Goal: Information Seeking & Learning: Learn about a topic

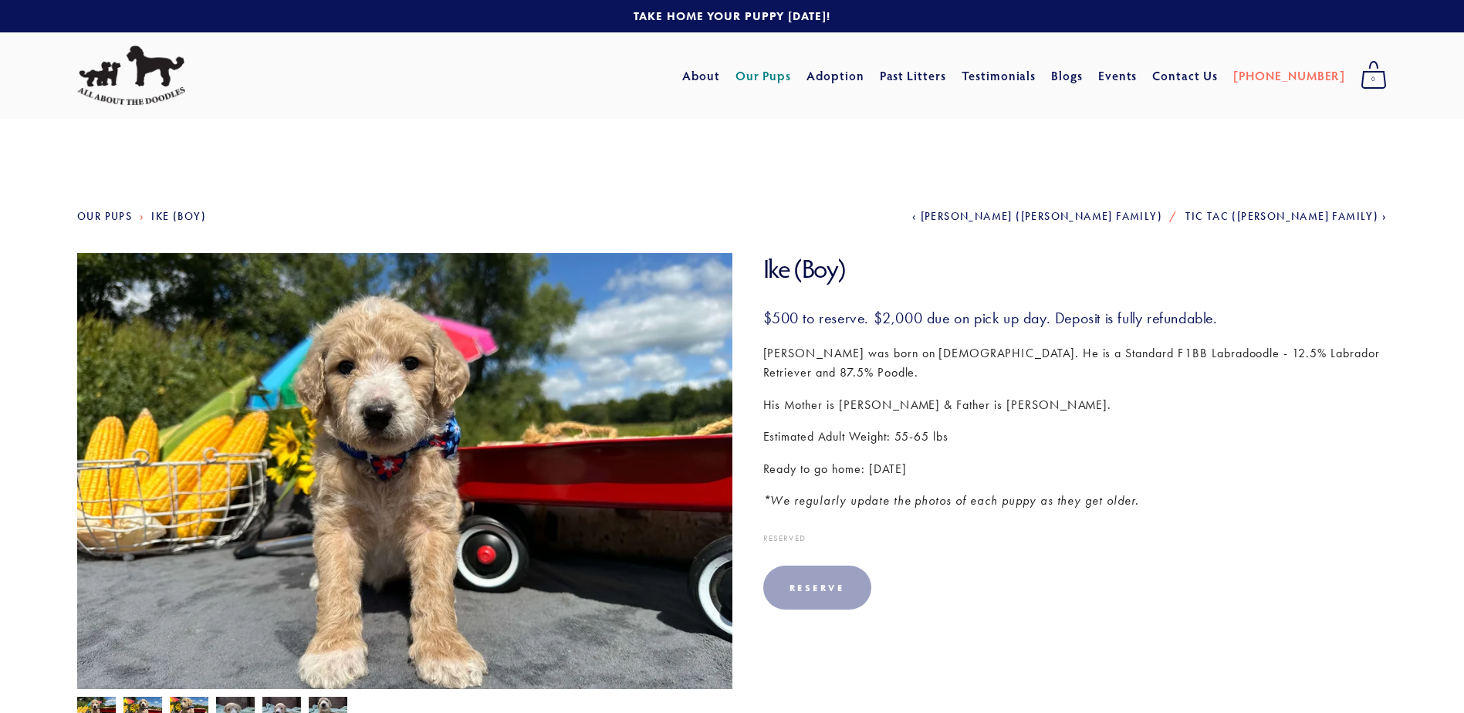
click at [744, 16] on link at bounding box center [732, 16] width 1464 height 32
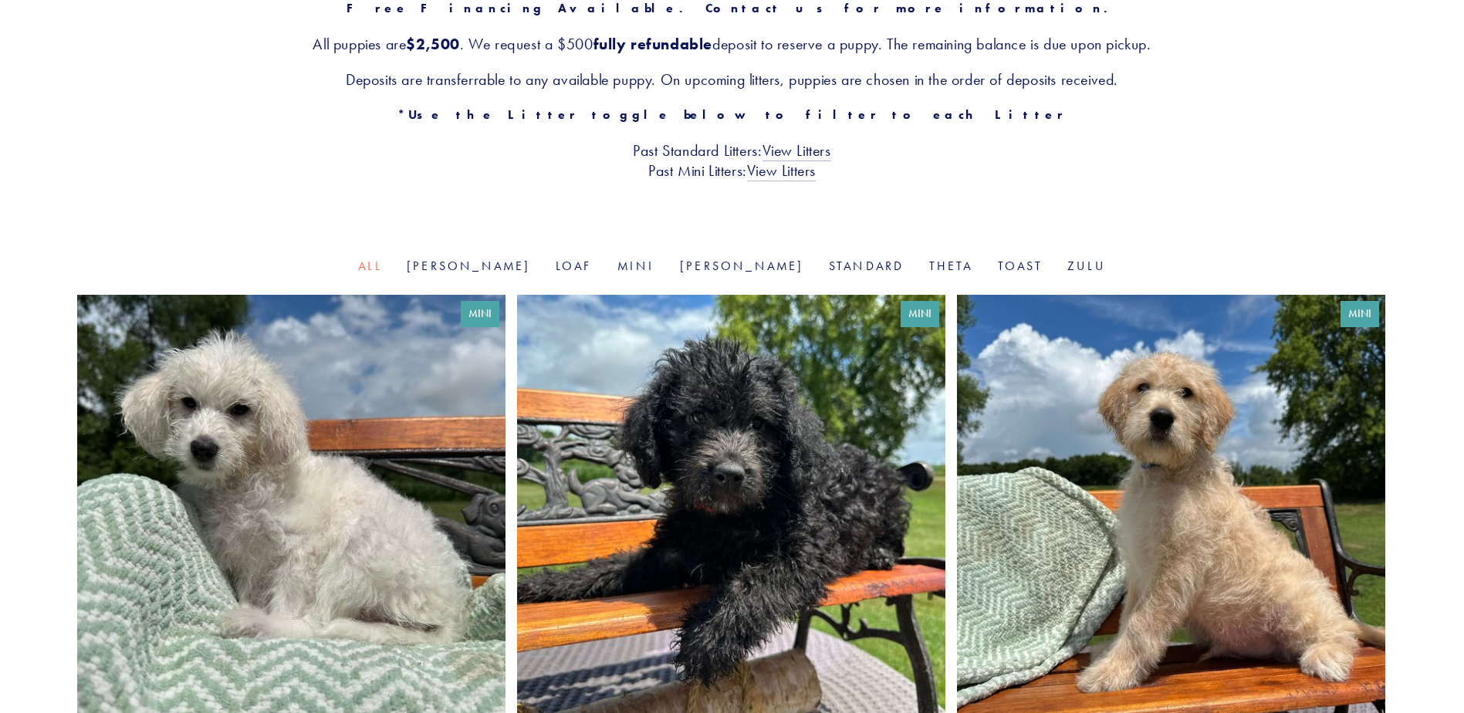
scroll to position [309, 0]
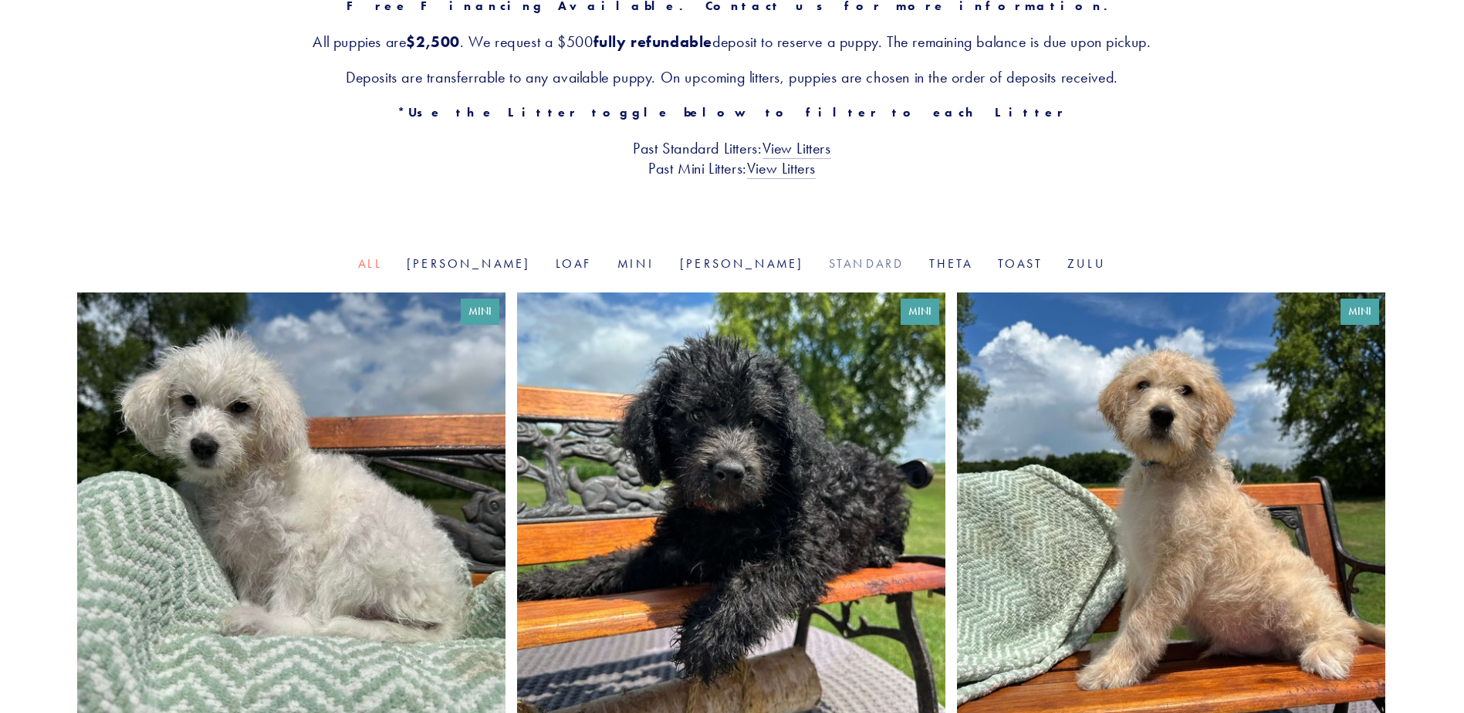
click at [829, 261] on link "Standard" at bounding box center [867, 263] width 76 height 15
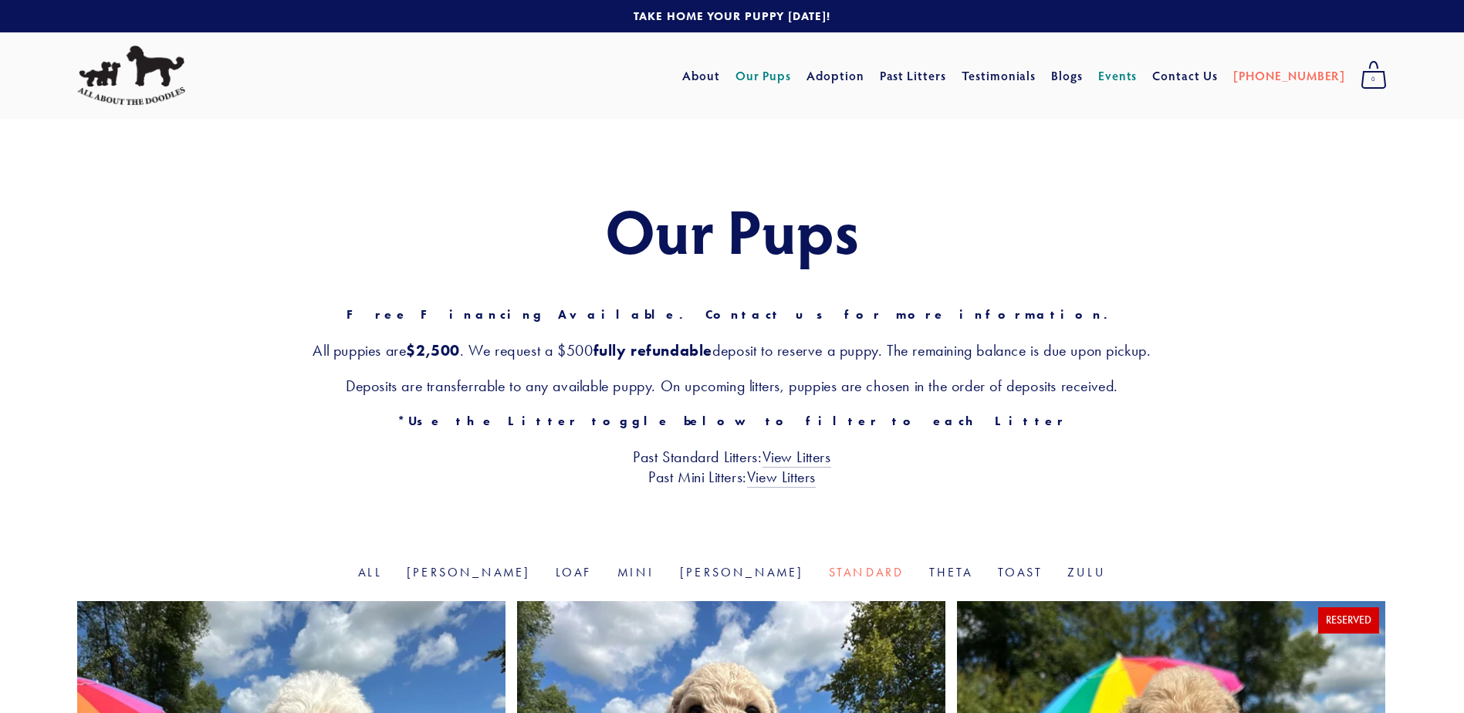
click at [1138, 74] on link "Events" at bounding box center [1118, 76] width 39 height 28
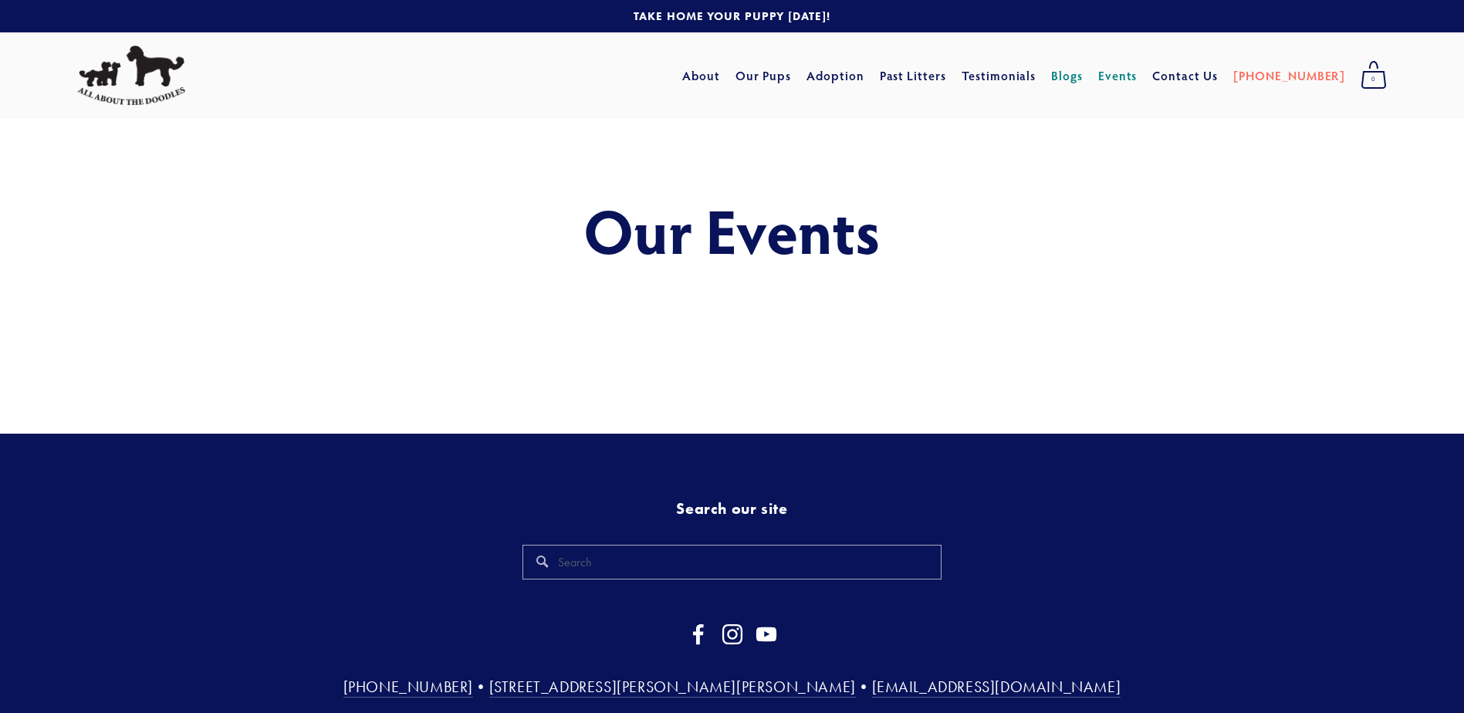
click at [1083, 77] on link "Blogs" at bounding box center [1067, 76] width 32 height 28
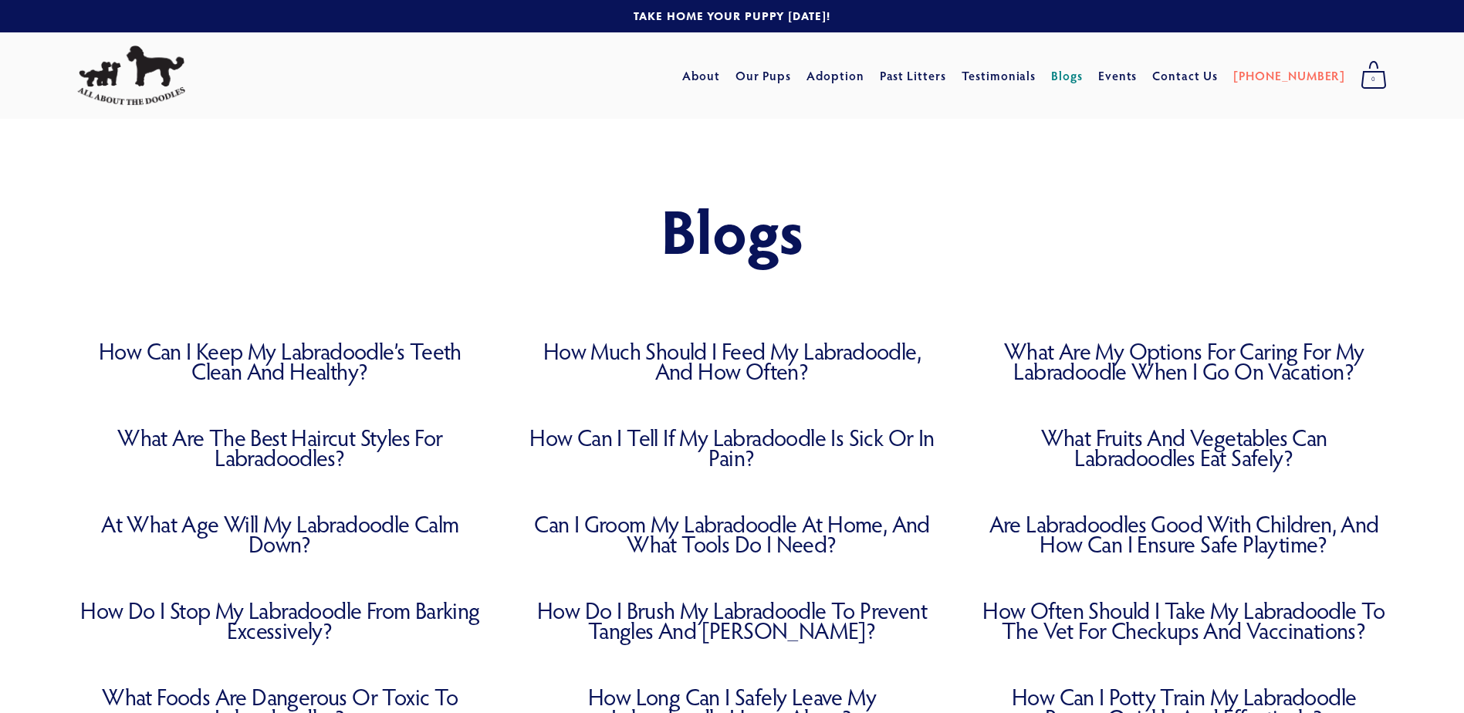
click at [1090, 357] on link "What Are My Options for Caring for My Labradoodle When I Go on Vacation?" at bounding box center [1184, 361] width 406 height 40
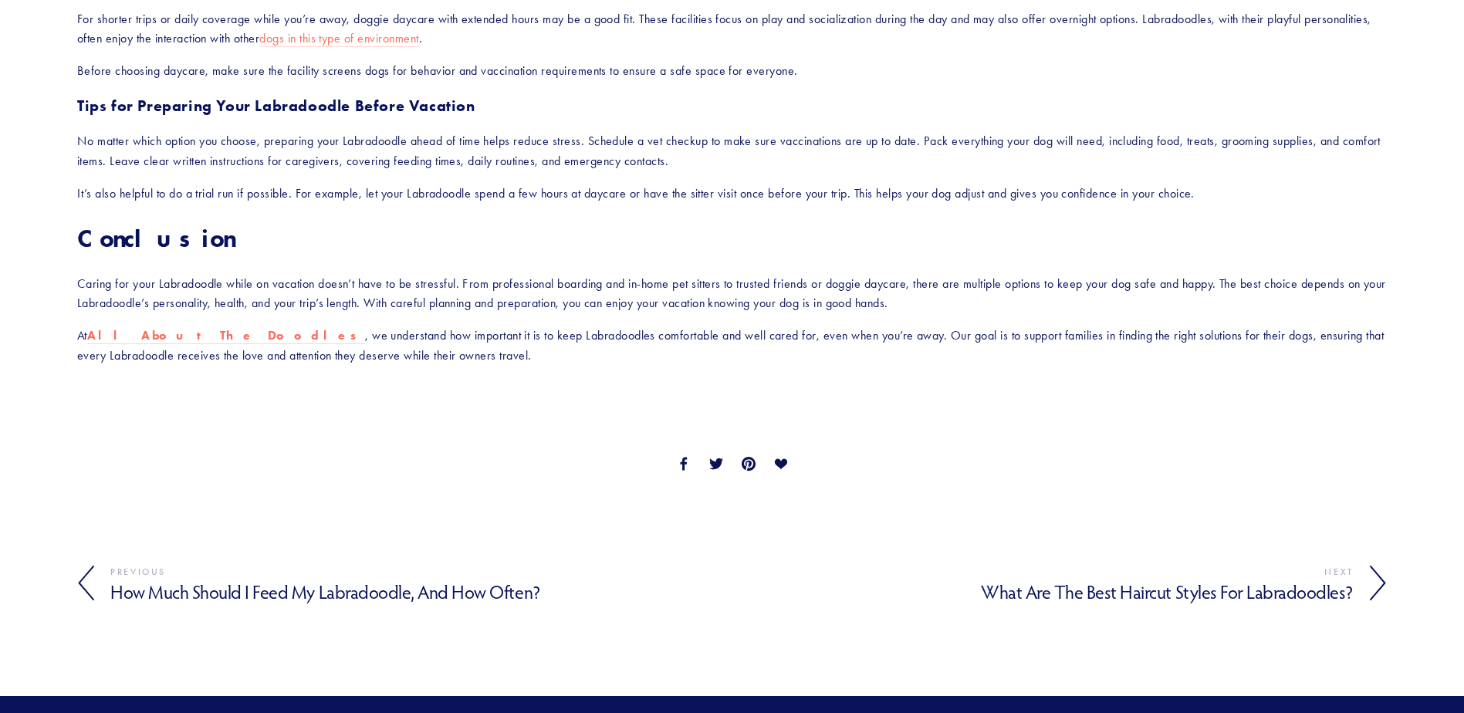
scroll to position [2162, 0]
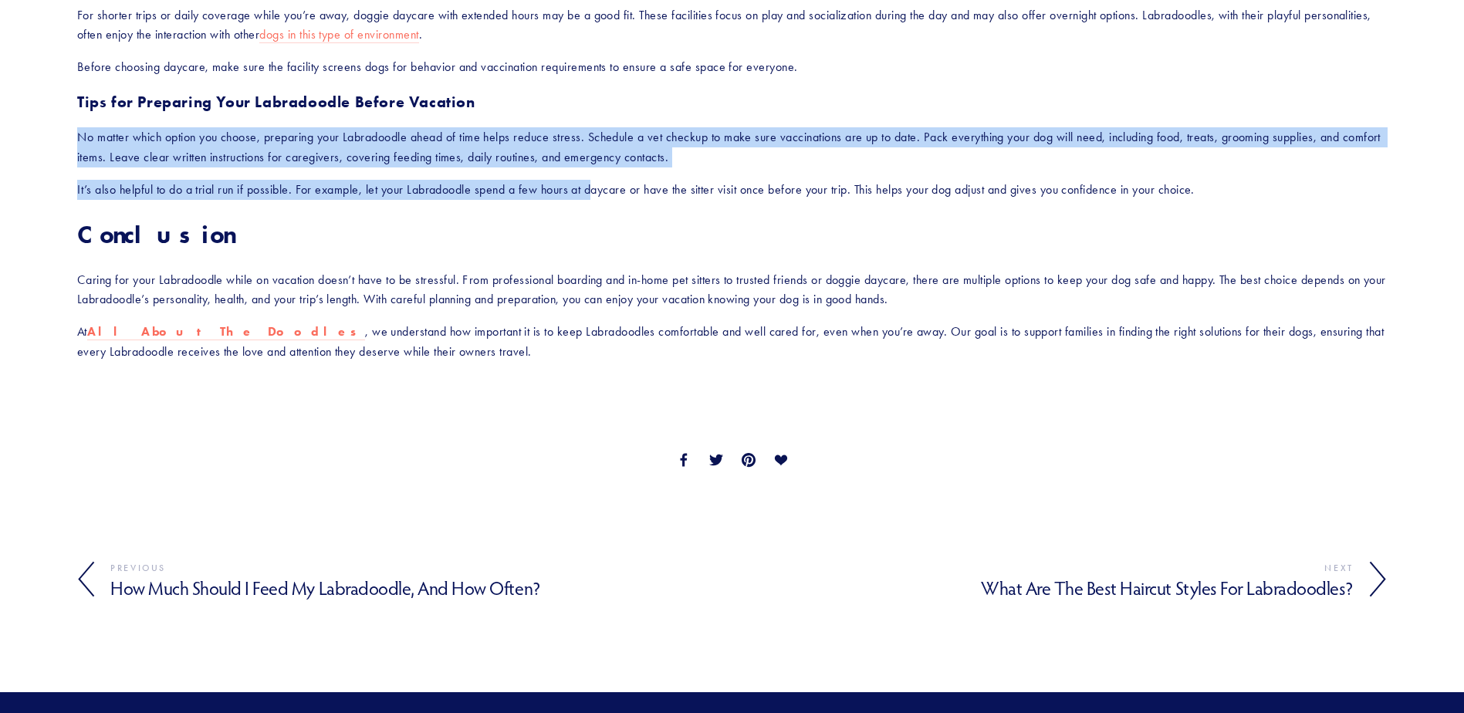
drag, startPoint x: 597, startPoint y: 192, endPoint x: 46, endPoint y: 144, distance: 552.6
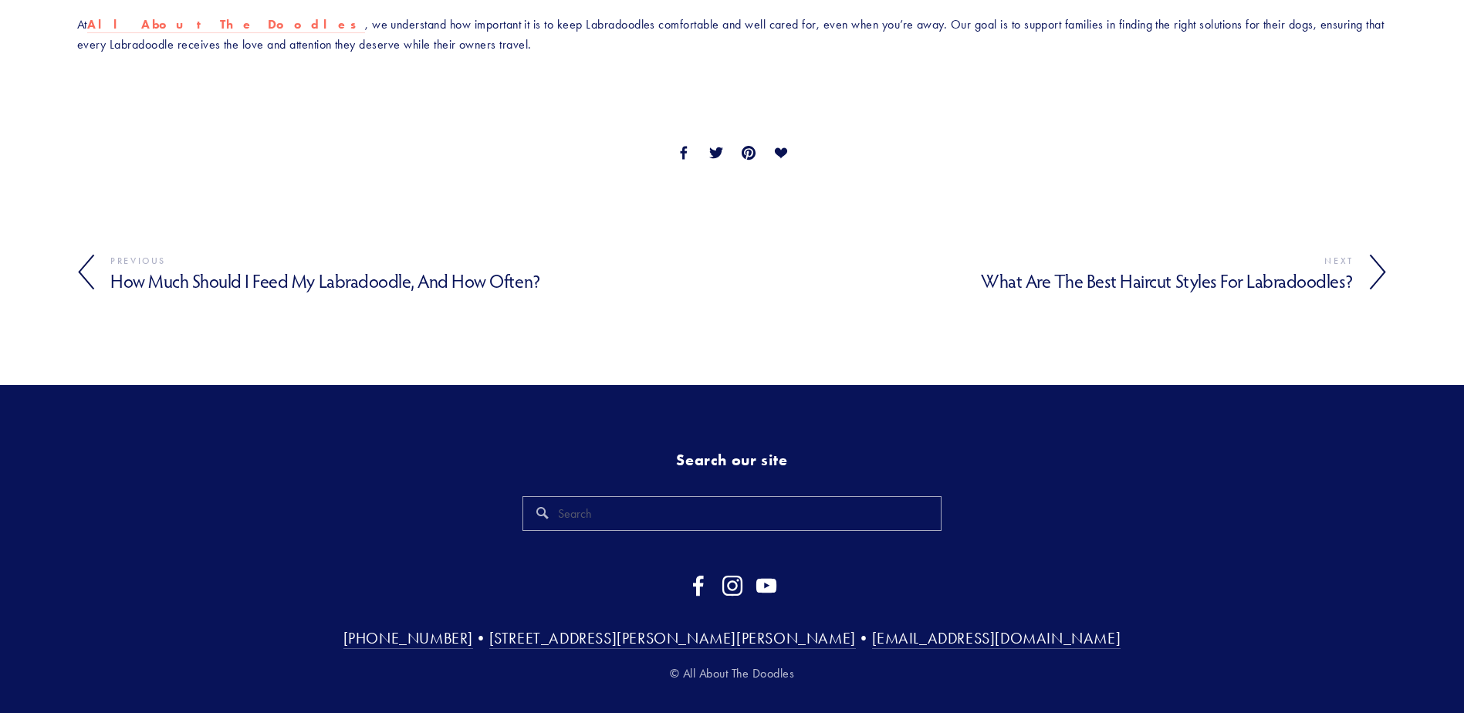
scroll to position [2470, 0]
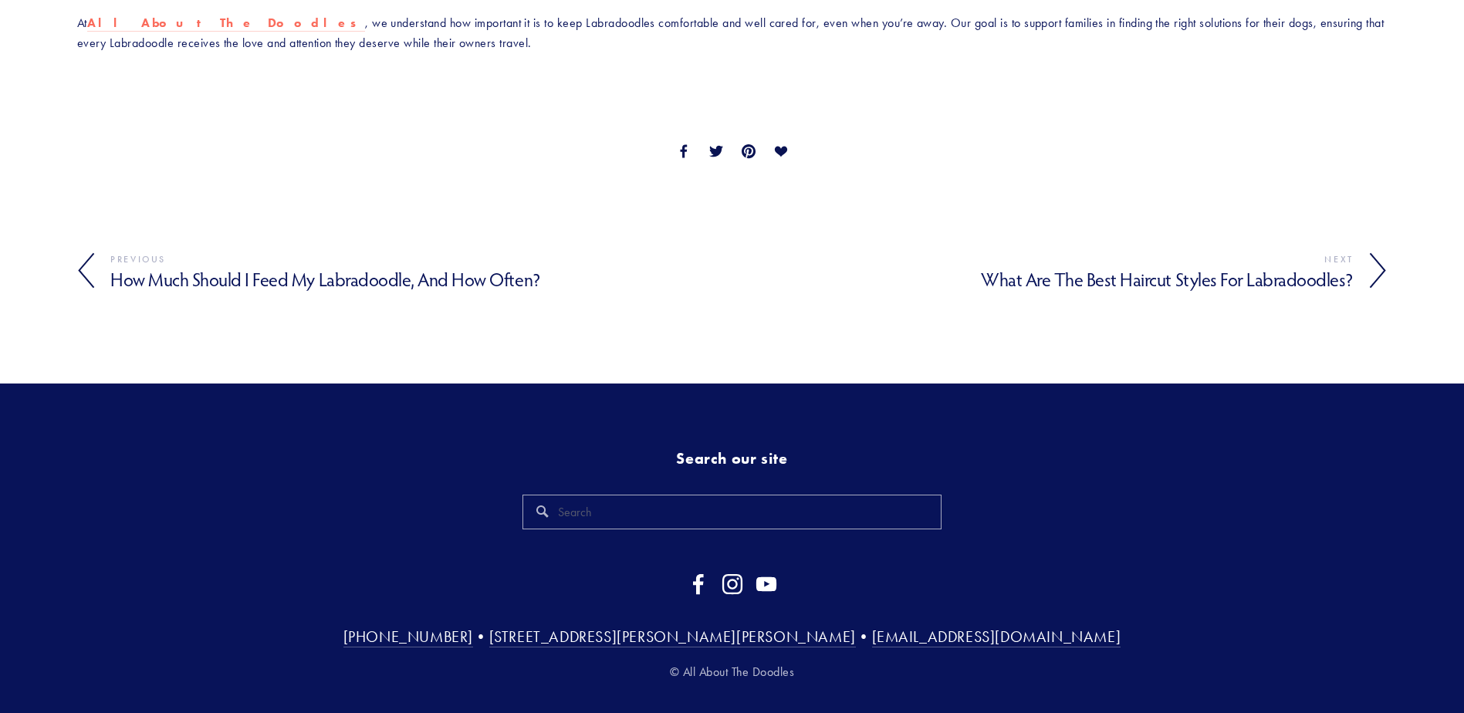
click at [1073, 281] on h4 "What Are the Best Haircut Styles for Labradoodles?" at bounding box center [1044, 280] width 622 height 22
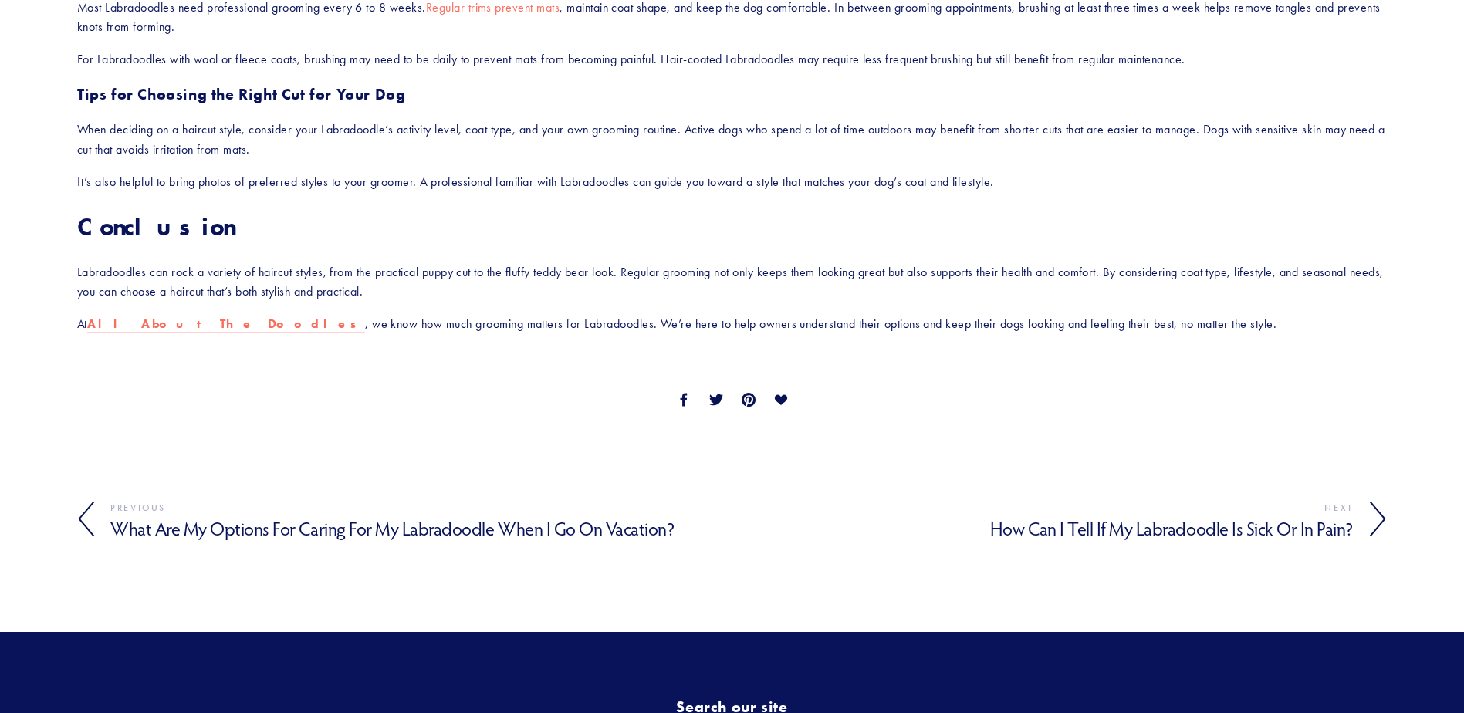
scroll to position [1930, 0]
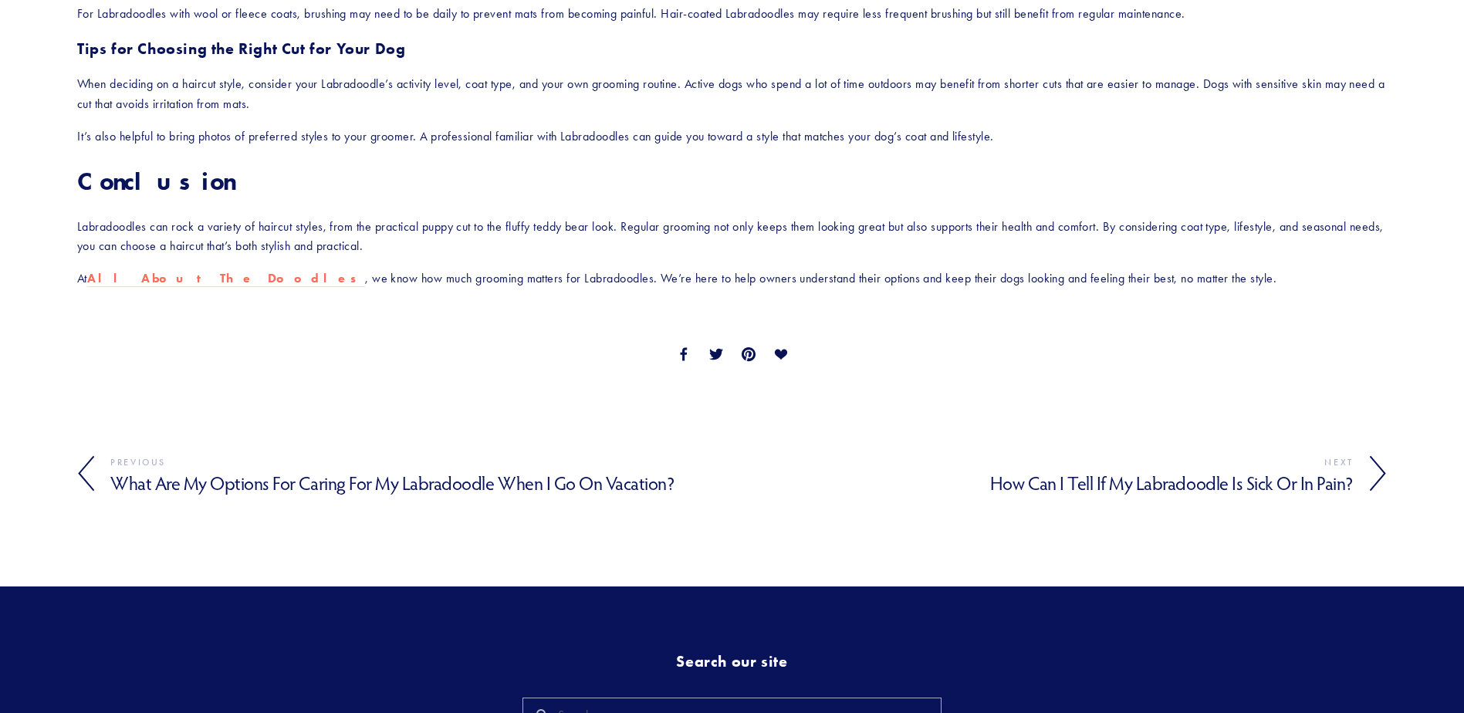
click at [1163, 483] on h4 "How Can I Tell If My Labradoodle Is Sick or in Pain?" at bounding box center [1044, 483] width 622 height 22
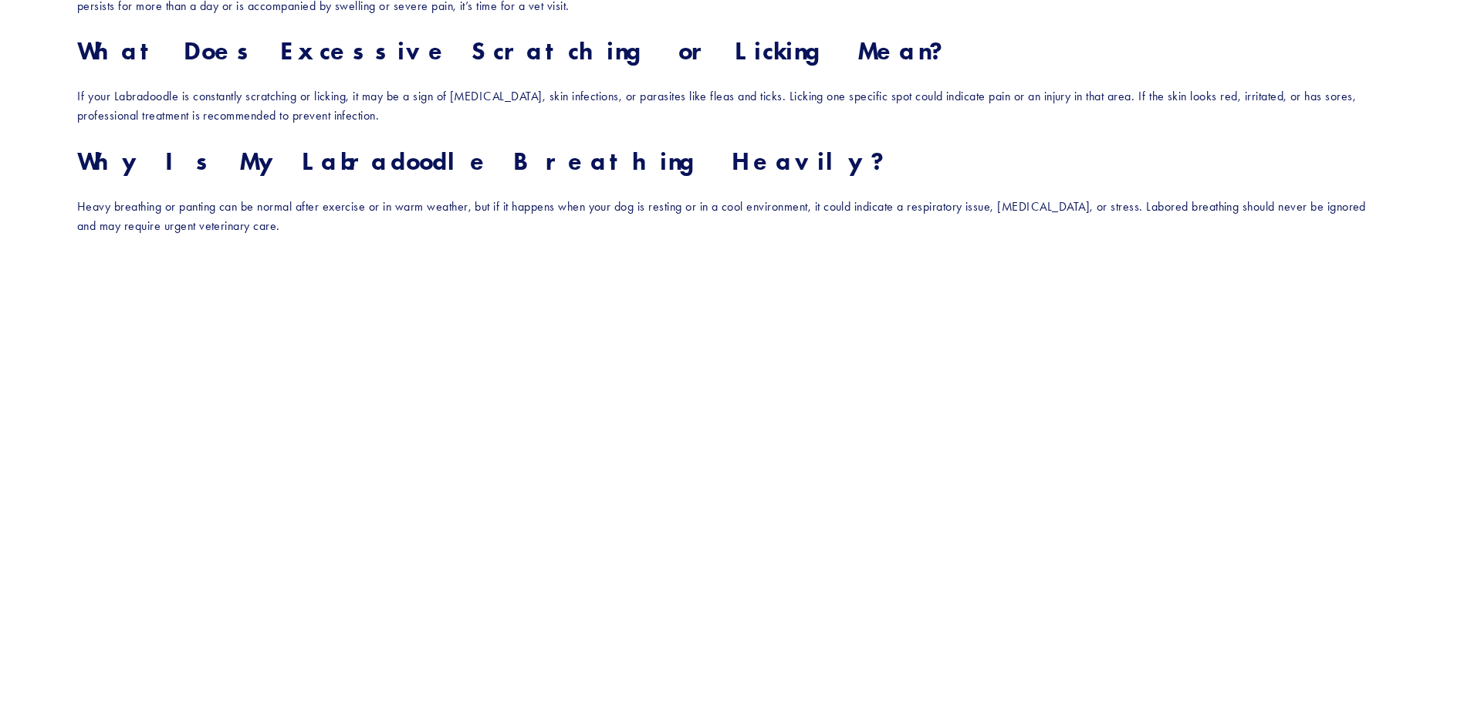
scroll to position [1390, 0]
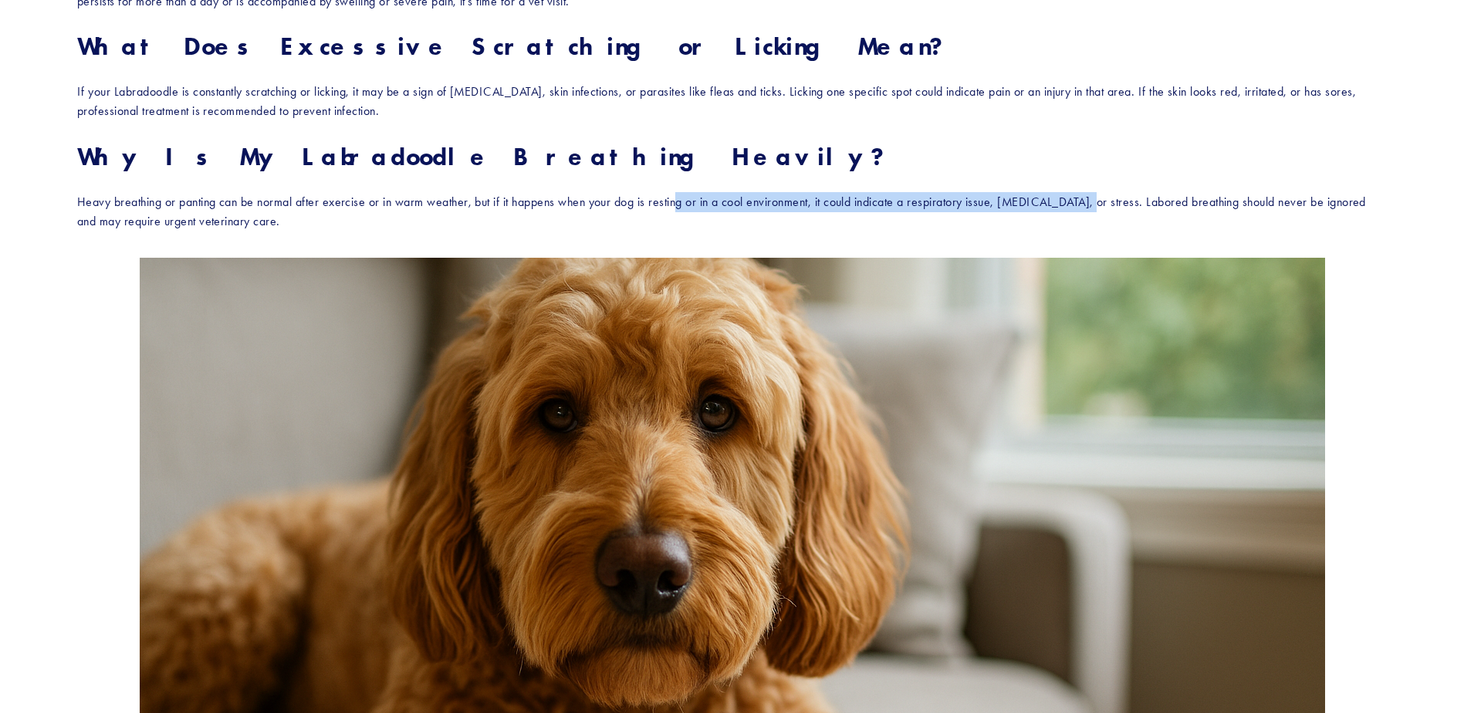
drag, startPoint x: 680, startPoint y: 198, endPoint x: 1088, endPoint y: 190, distance: 407.7
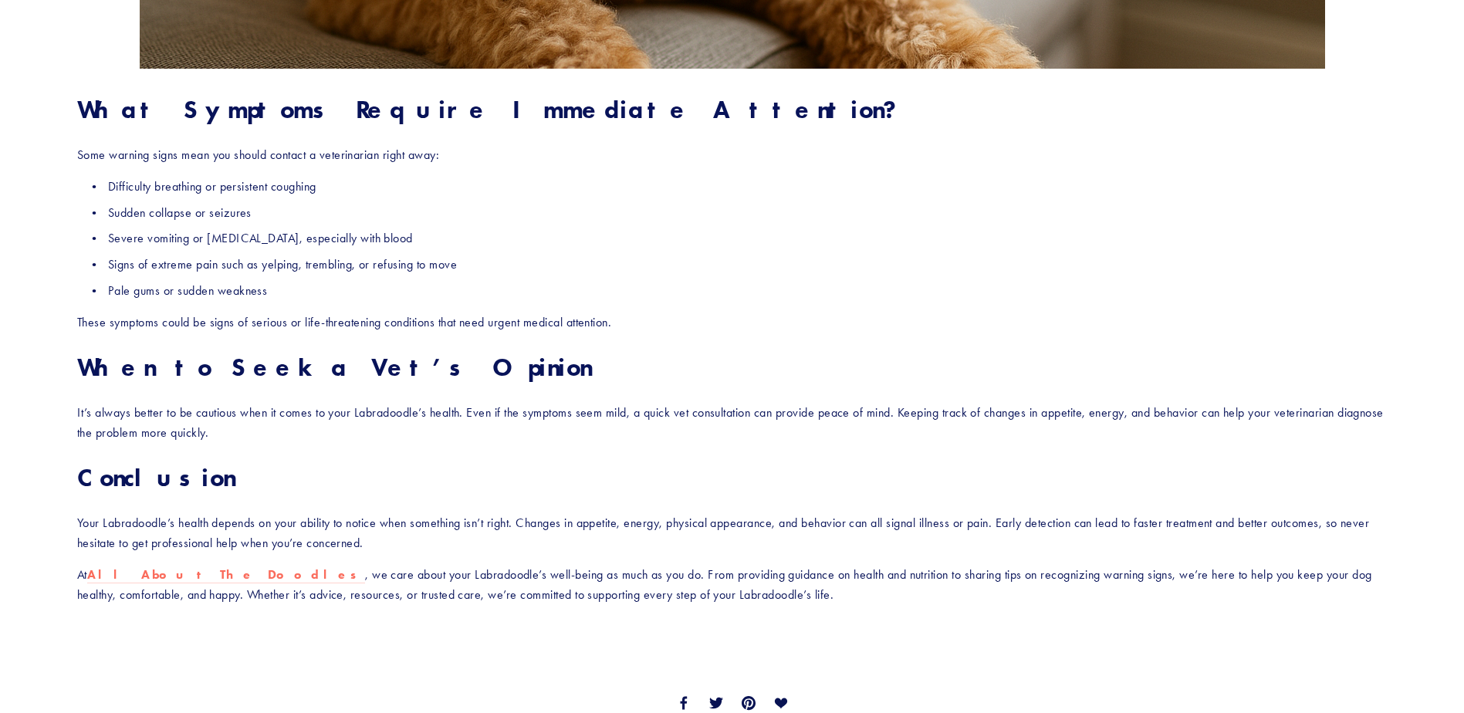
scroll to position [2470, 0]
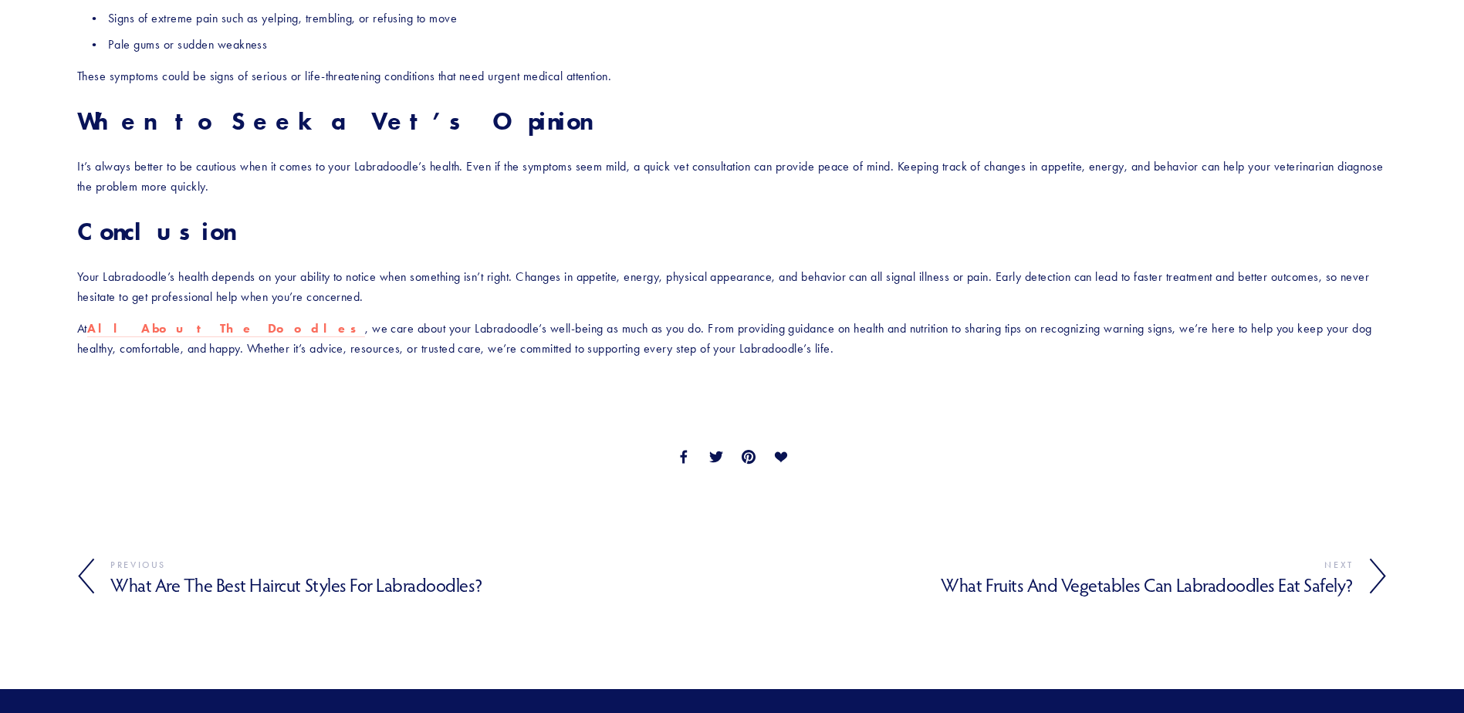
click at [1336, 578] on h4 "What Fruits and Vegetables Can Labradoodles Eat Safely?" at bounding box center [1044, 585] width 622 height 22
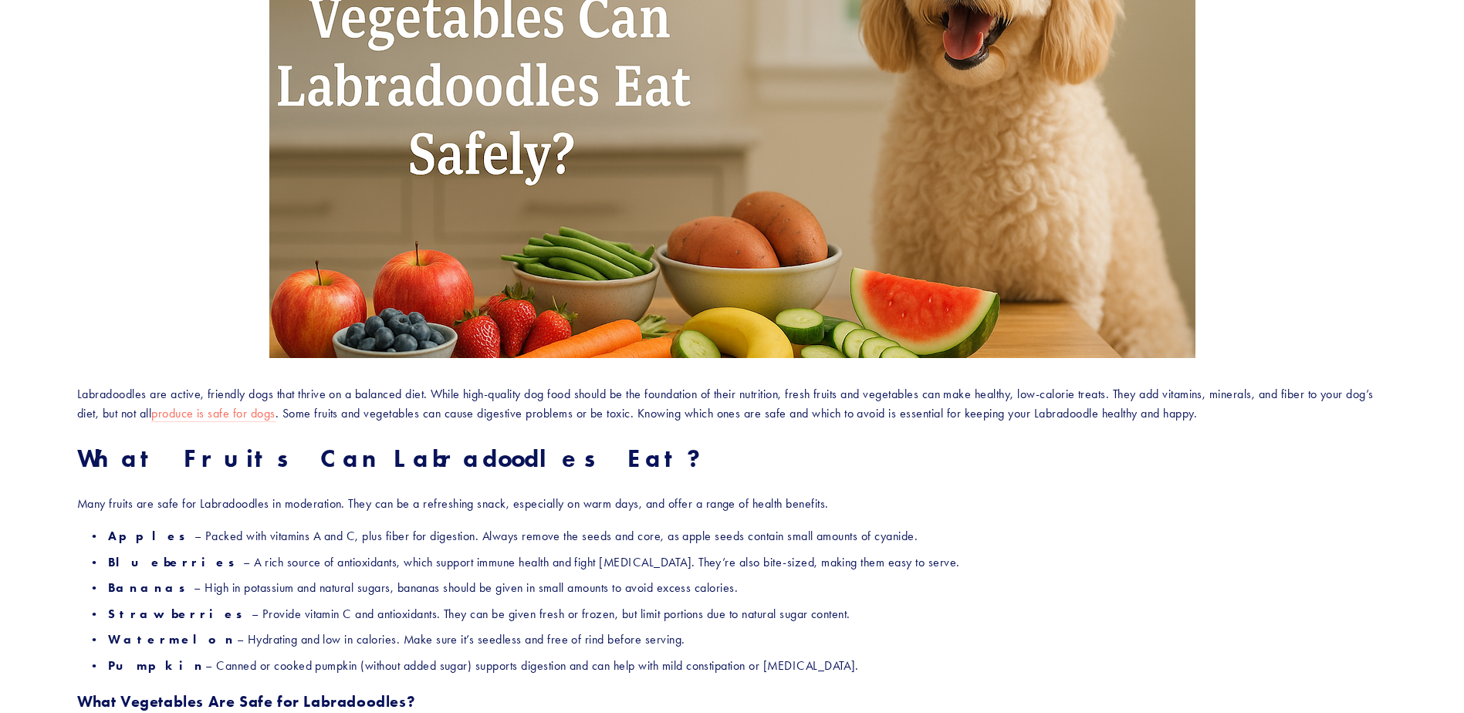
scroll to position [540, 0]
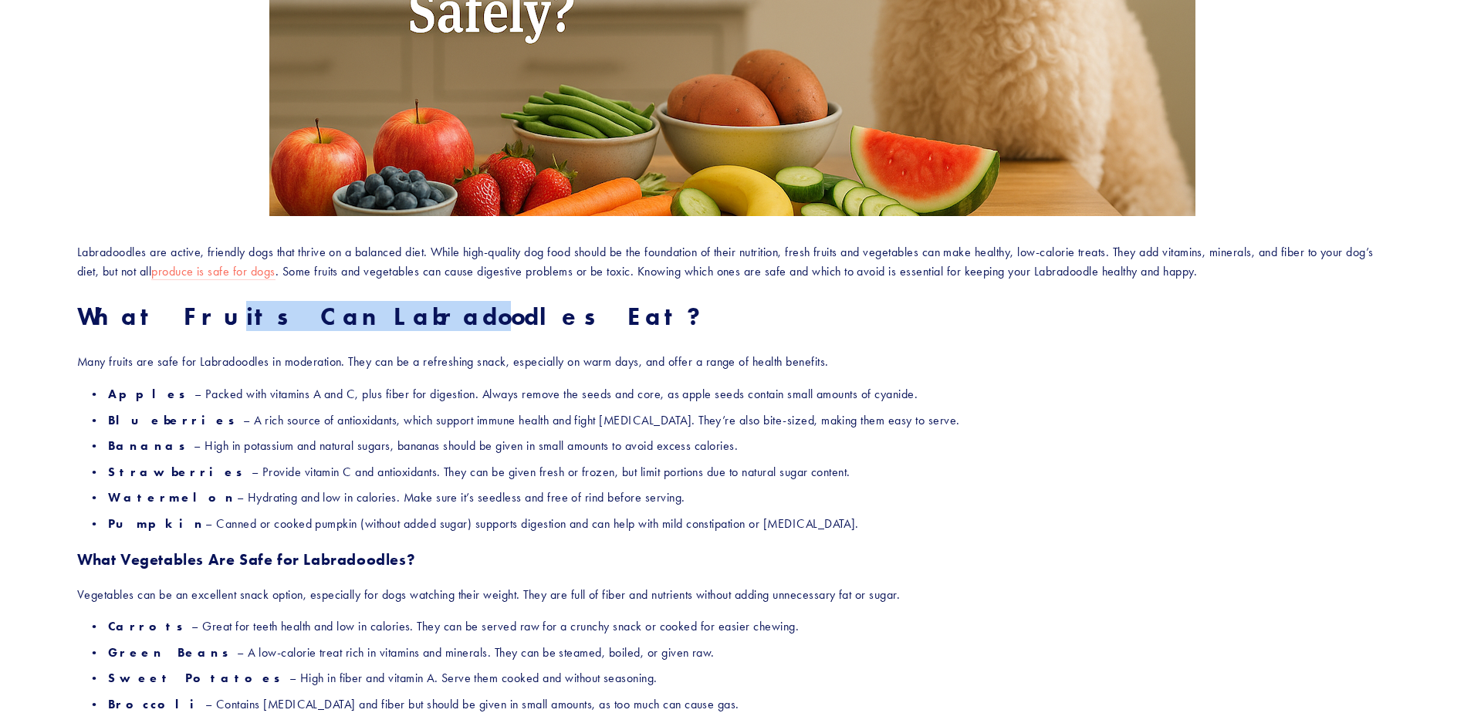
drag, startPoint x: 181, startPoint y: 324, endPoint x: 350, endPoint y: 331, distance: 169.2
click at [350, 331] on strong "What Fruits Can Labradoodles Eat?" at bounding box center [392, 316] width 631 height 30
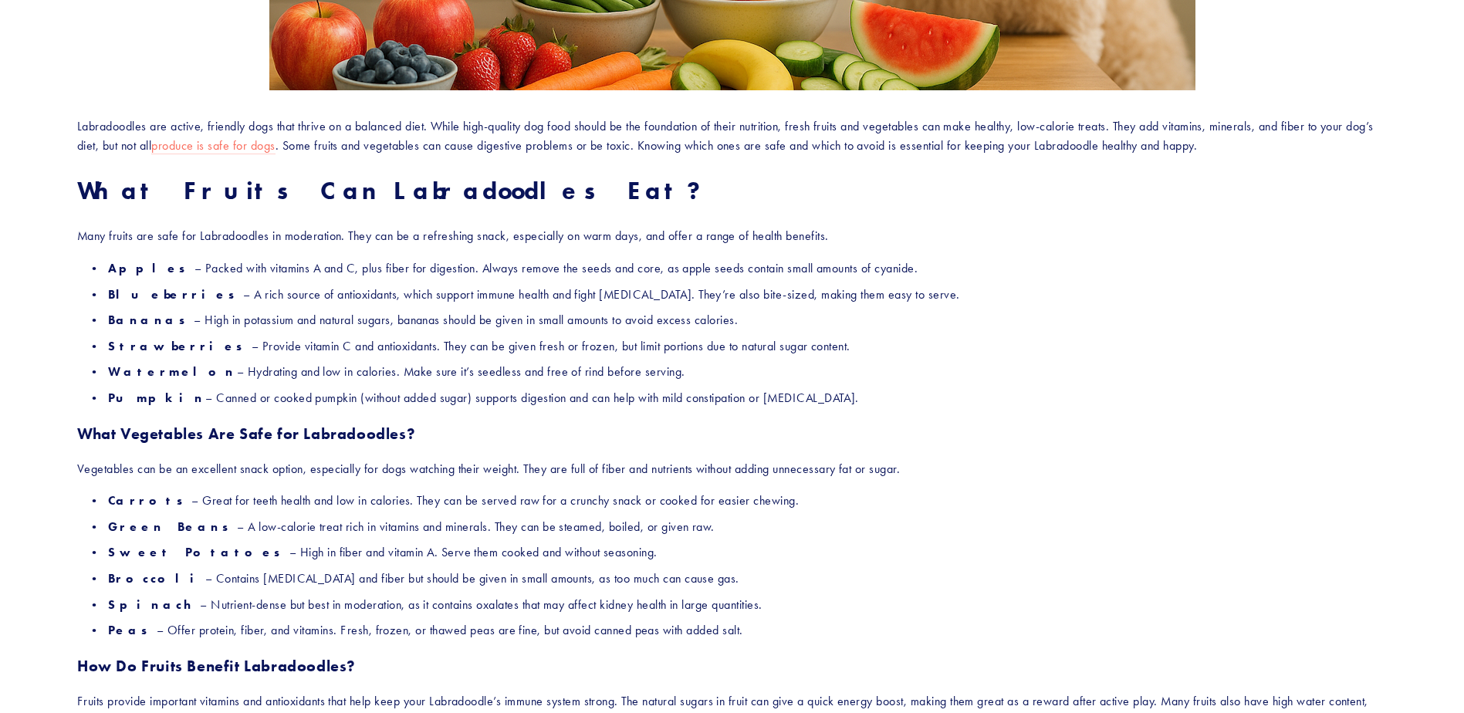
scroll to position [772, 0]
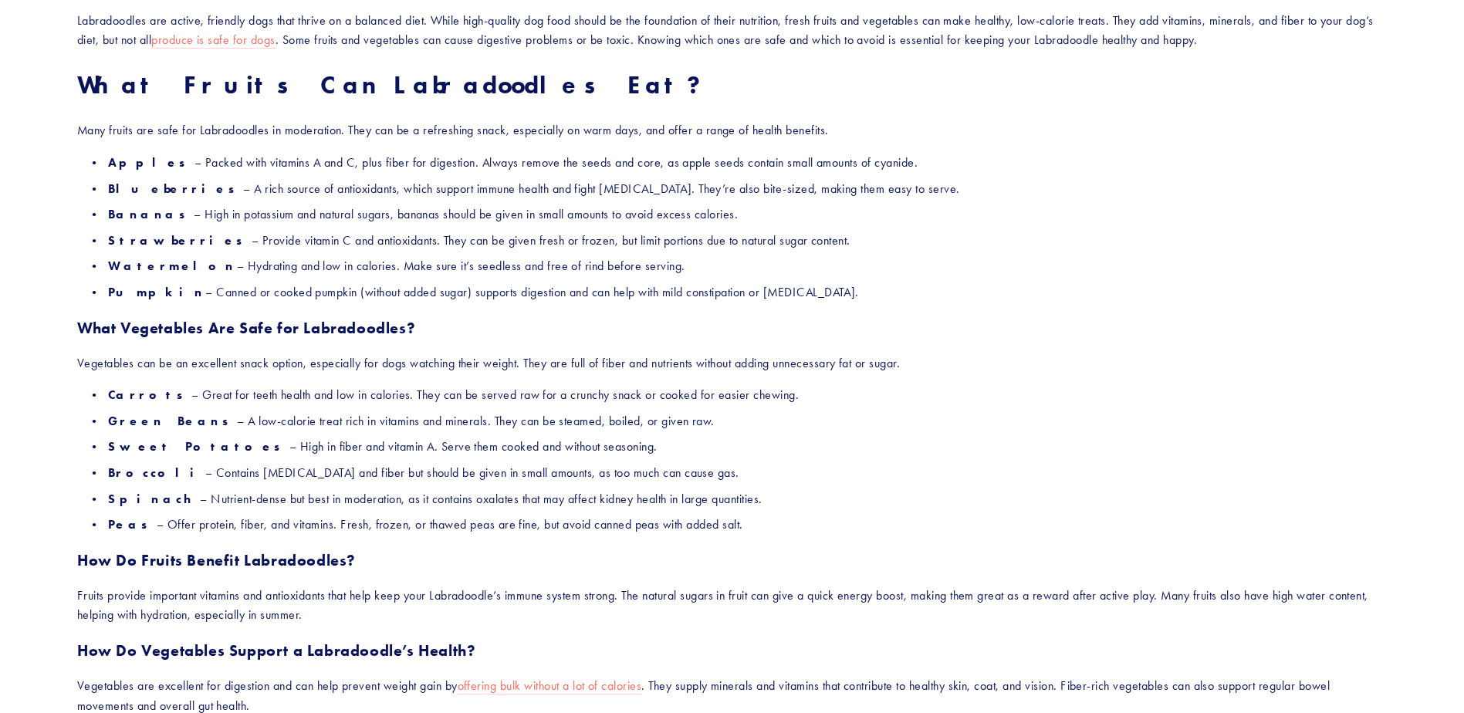
drag, startPoint x: 116, startPoint y: 428, endPoint x: 645, endPoint y: 438, distance: 528.9
click at [645, 438] on ul "Carrots – Great for teeth health and low in calories. They can be served raw fo…" at bounding box center [732, 460] width 1310 height 150
click at [645, 438] on p "Sweet Potatoes – High in fiber and vitamin A. Serve them cooked and without sea…" at bounding box center [747, 447] width 1279 height 20
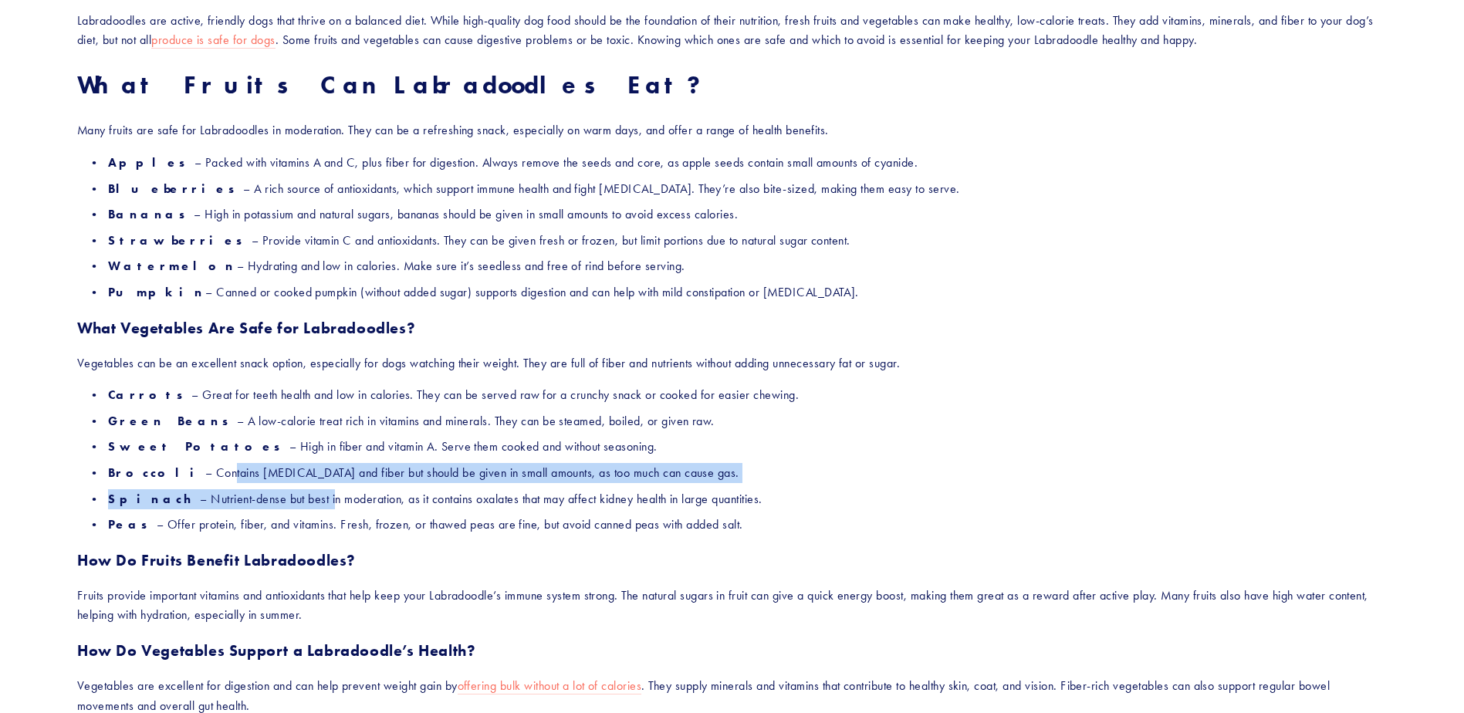
drag, startPoint x: 187, startPoint y: 469, endPoint x: 291, endPoint y: 497, distance: 107.9
click at [291, 497] on ul "Carrots – Great for teeth health and low in calories. They can be served raw fo…" at bounding box center [732, 460] width 1310 height 150
click at [291, 497] on p "Spinach – Nutrient-dense but best in moderation, as it contains oxalates that m…" at bounding box center [747, 499] width 1279 height 20
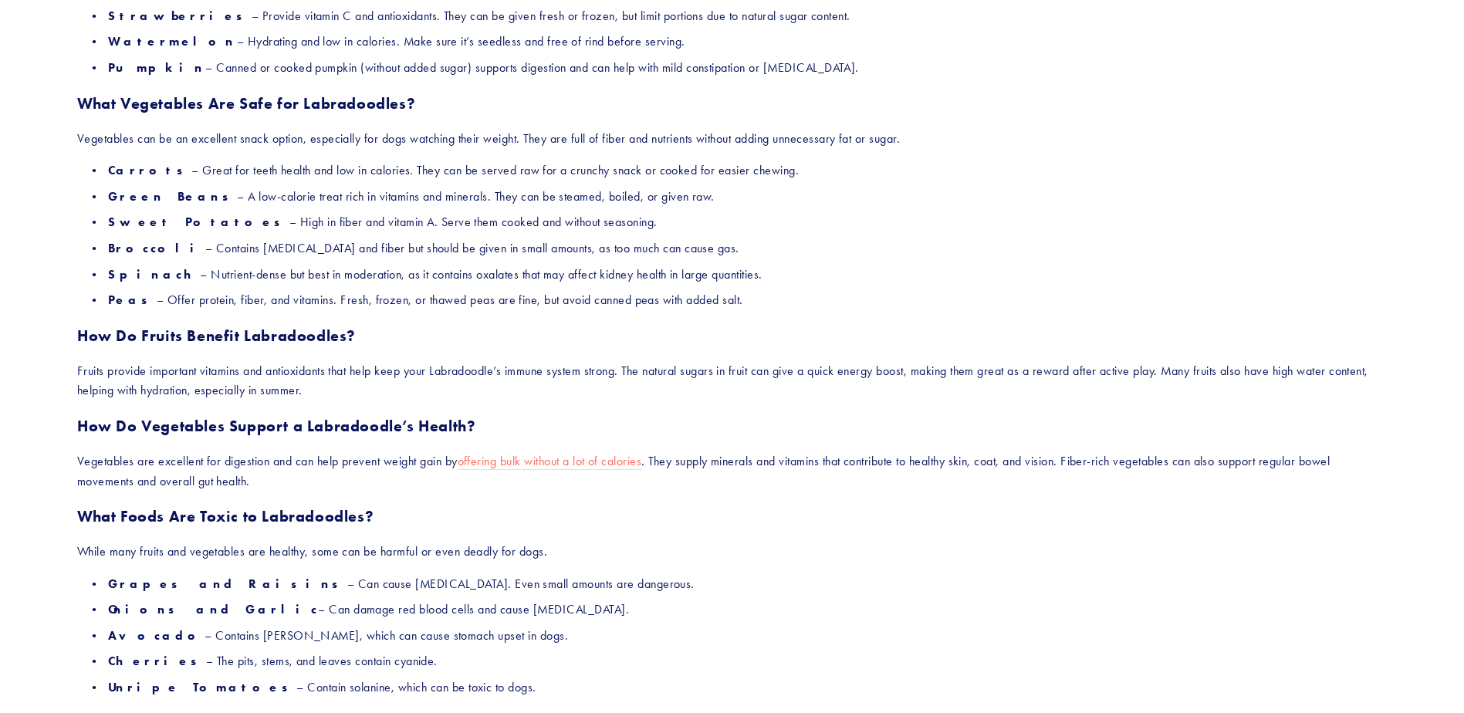
scroll to position [1081, 0]
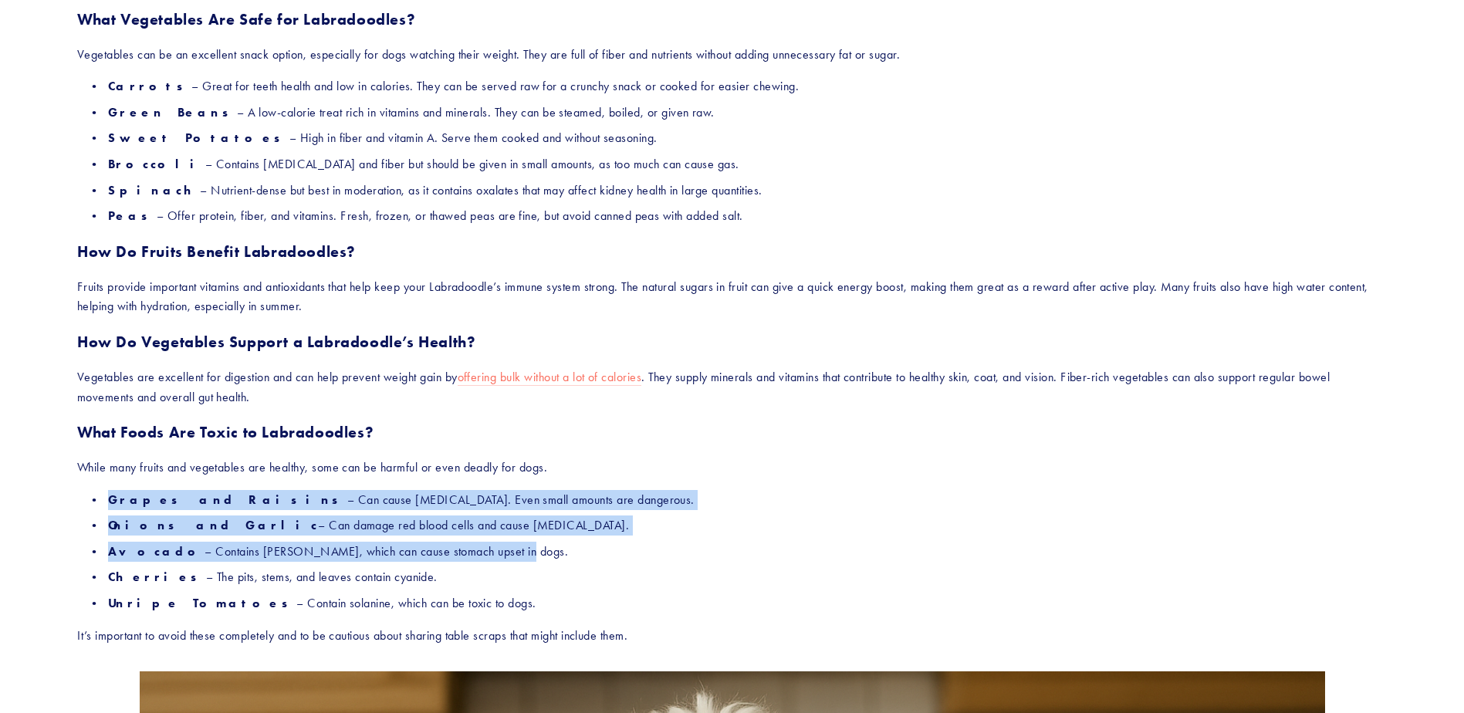
drag, startPoint x: 109, startPoint y: 502, endPoint x: 472, endPoint y: 550, distance: 366.8
click at [472, 550] on ul "Grapes and Raisins – Can cause [MEDICAL_DATA]. Even small amounts are dangerous…" at bounding box center [732, 552] width 1310 height 124
click at [472, 550] on p "Avocado – Contains [PERSON_NAME], which can cause stomach upset in dogs." at bounding box center [747, 552] width 1279 height 20
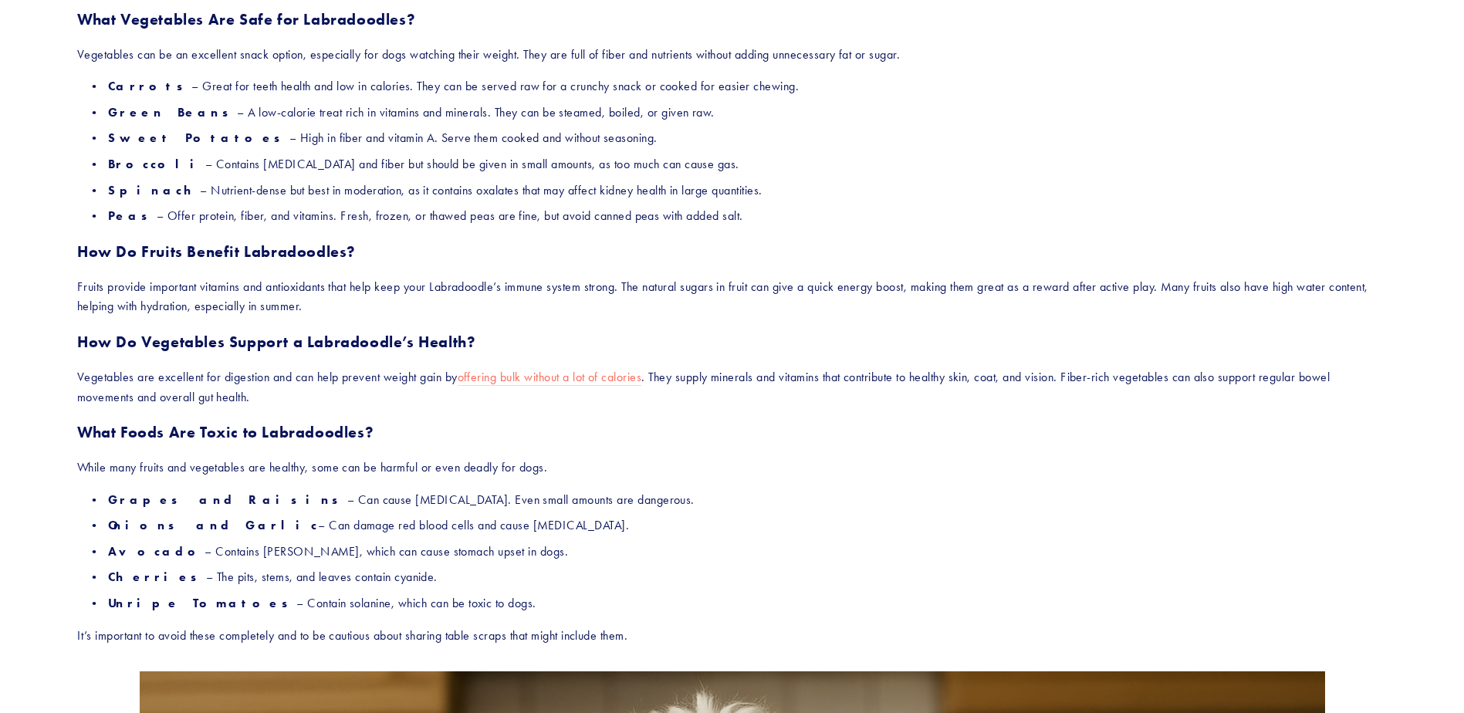
drag, startPoint x: 110, startPoint y: 577, endPoint x: 410, endPoint y: 575, distance: 299.5
click at [410, 575] on p "Cherries – The pits, stems, and leaves contain cyanide." at bounding box center [747, 577] width 1279 height 20
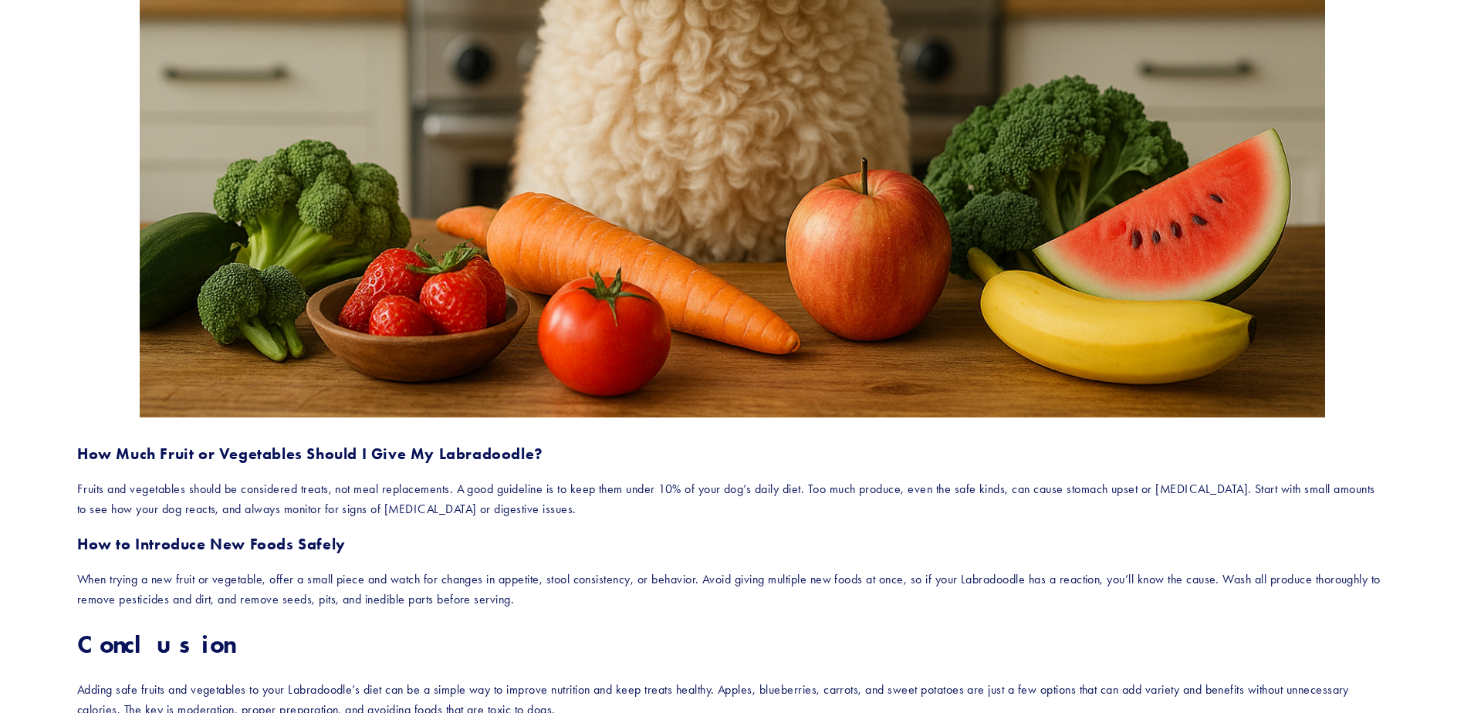
scroll to position [2547, 0]
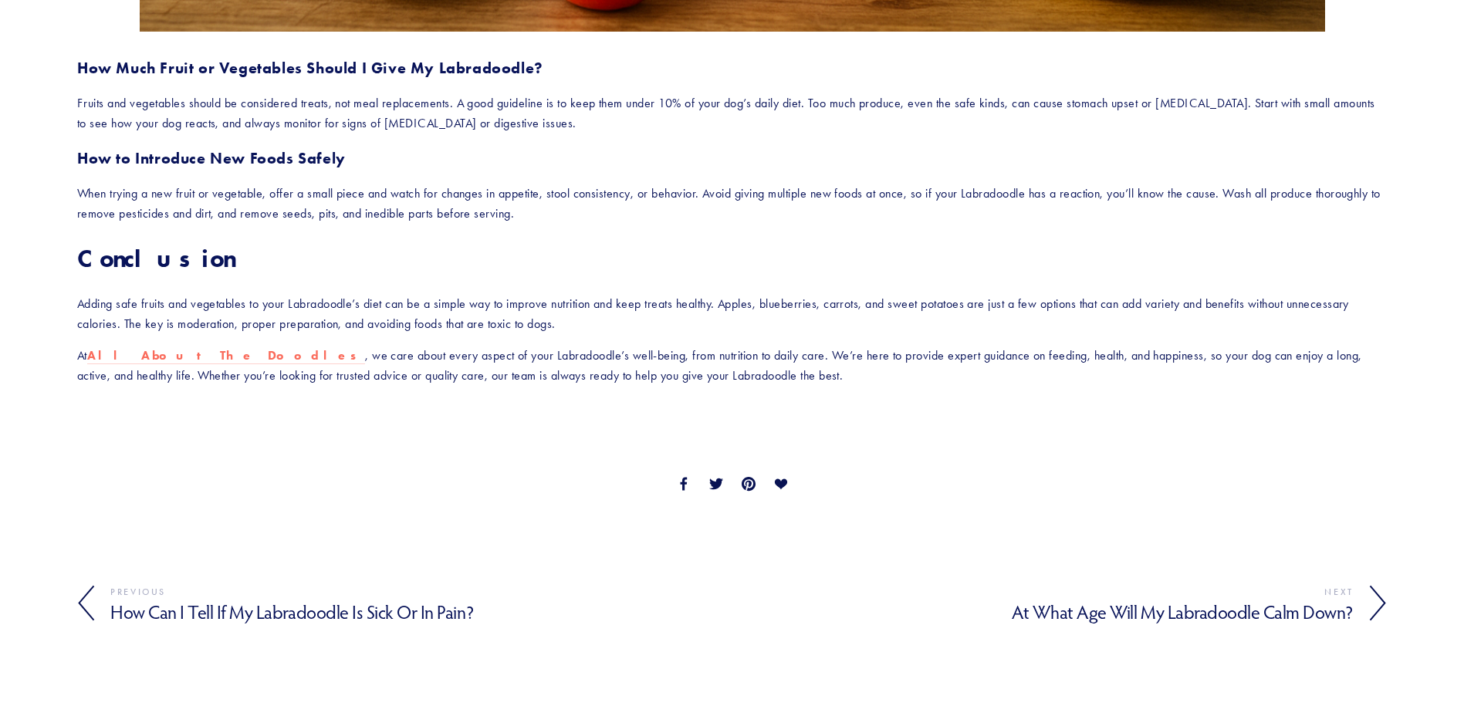
click at [1249, 621] on h4 "At What Age Will My Labradoodle Calm Down?" at bounding box center [1044, 612] width 622 height 22
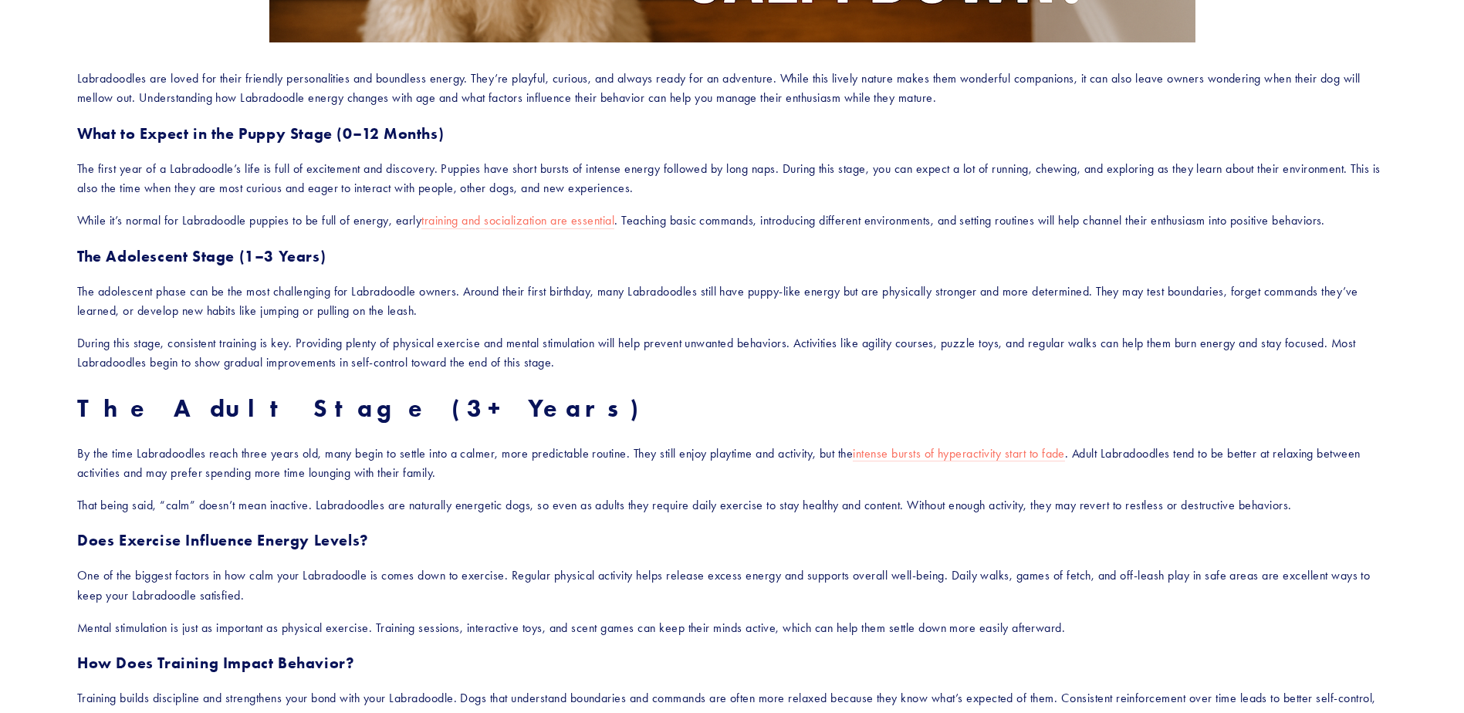
scroll to position [772, 0]
